Goal: Information Seeking & Learning: Learn about a topic

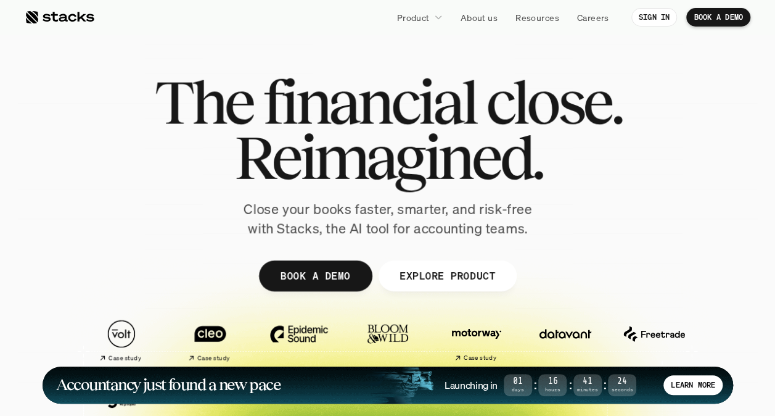
click at [673, 131] on div "The financial close. Reimagined. Close your books faster, smarter, and risk-fre…" at bounding box center [388, 156] width 691 height 164
click at [710, 128] on div "The financial close. Reimagined. Close your books faster, smarter, and risk-fre…" at bounding box center [388, 156] width 691 height 164
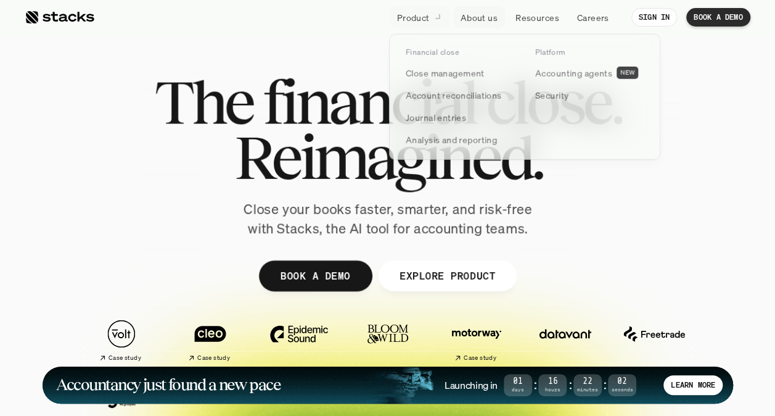
click at [406, 18] on p "Product" at bounding box center [413, 17] width 33 height 13
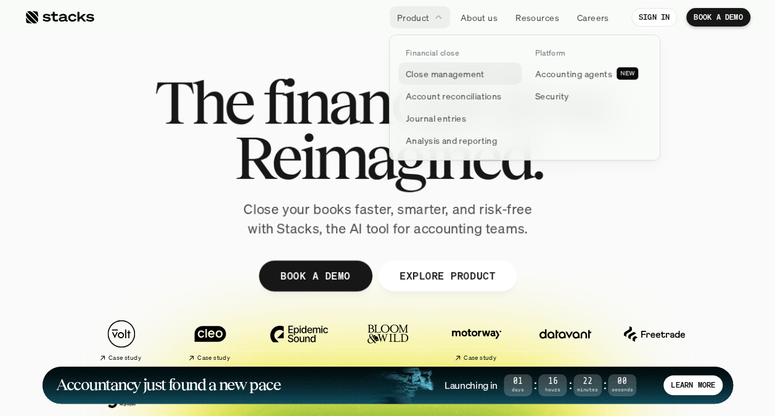
click at [462, 75] on p "Close management" at bounding box center [445, 73] width 79 height 13
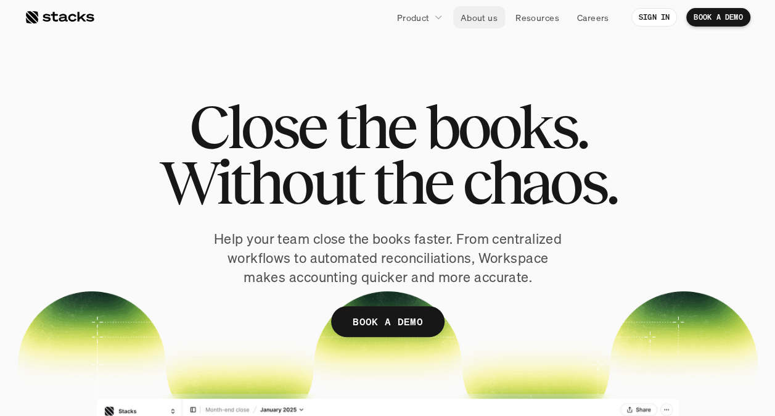
click at [477, 19] on p "About us" at bounding box center [479, 17] width 37 height 13
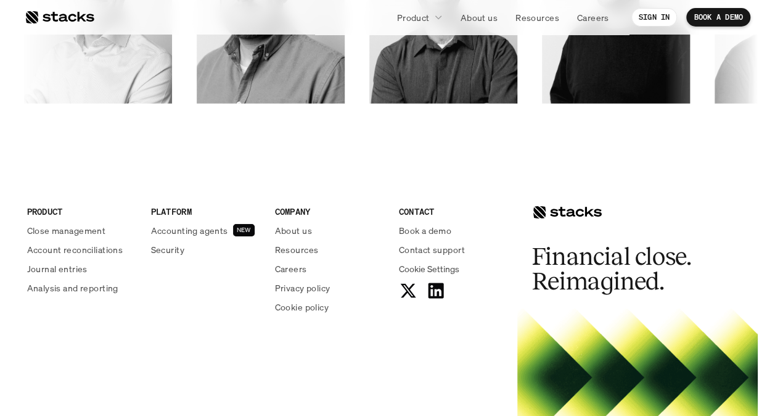
scroll to position [2168, 0]
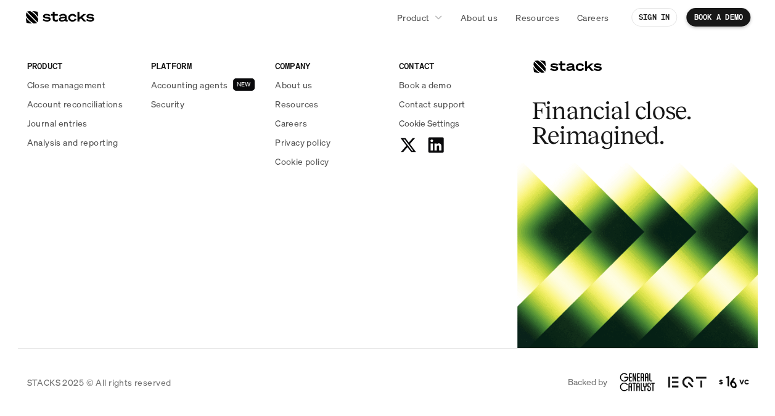
click at [52, 15] on div at bounding box center [60, 17] width 70 height 15
